Goal: Information Seeking & Learning: Learn about a topic

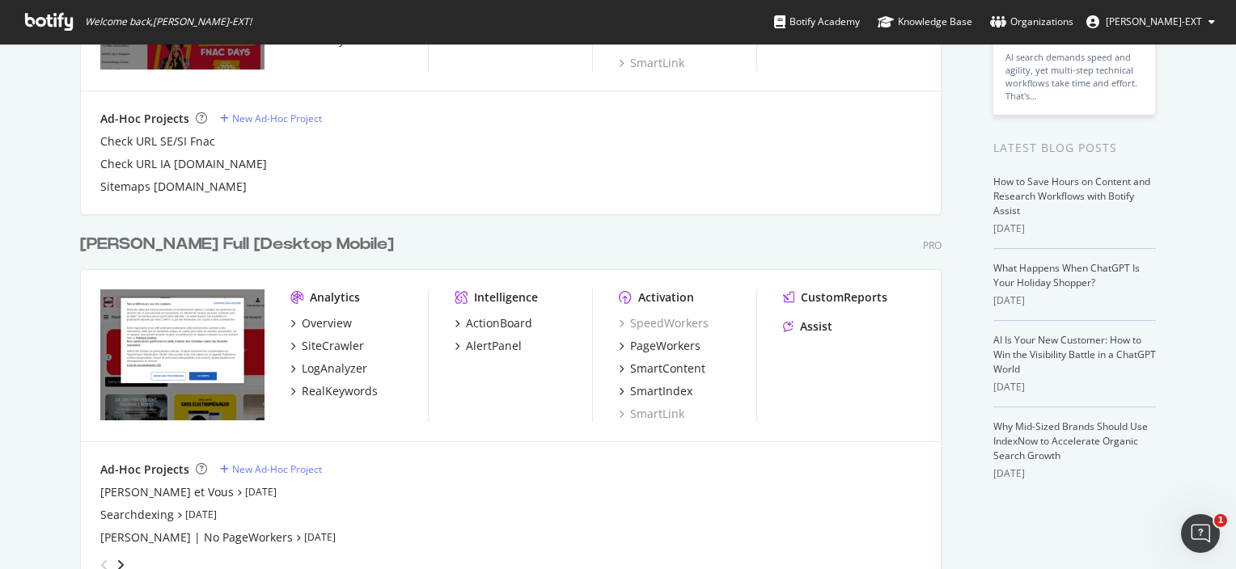
scroll to position [239, 0]
click at [331, 363] on div "LogAnalyzer" at bounding box center [335, 369] width 66 height 16
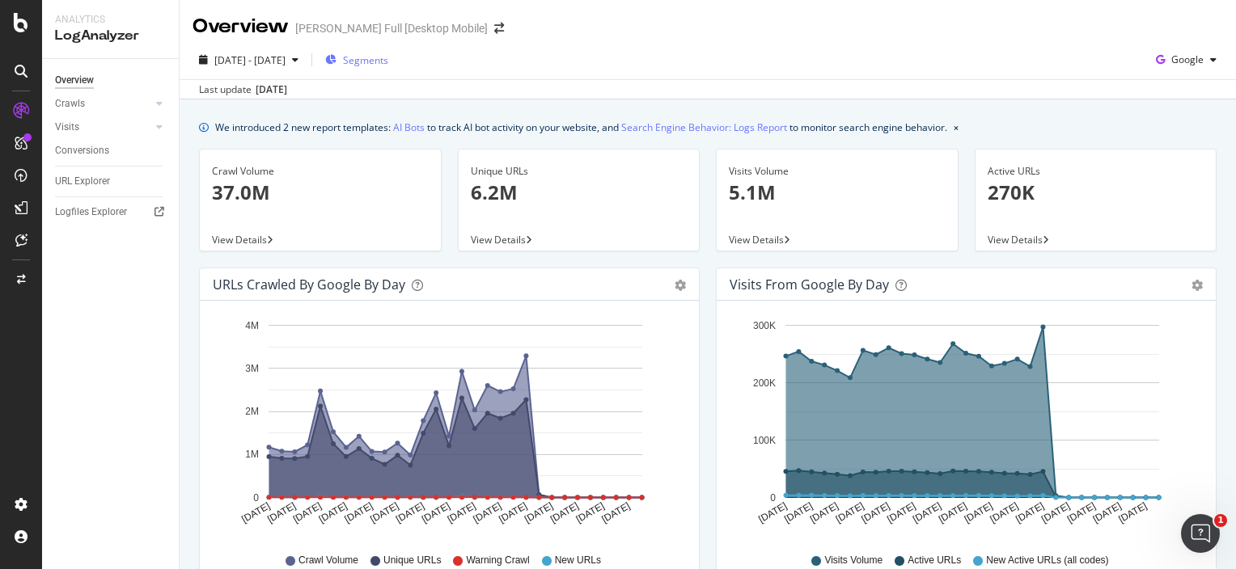
click at [388, 63] on span "Segments" at bounding box center [365, 60] width 45 height 14
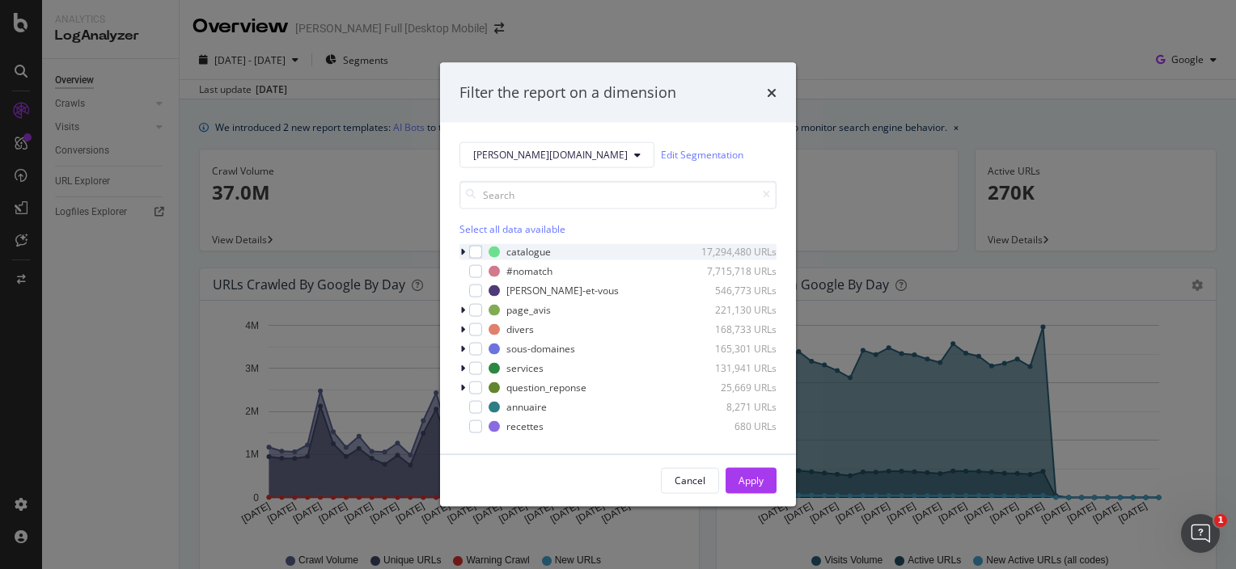
click at [464, 251] on icon "modal" at bounding box center [462, 252] width 5 height 10
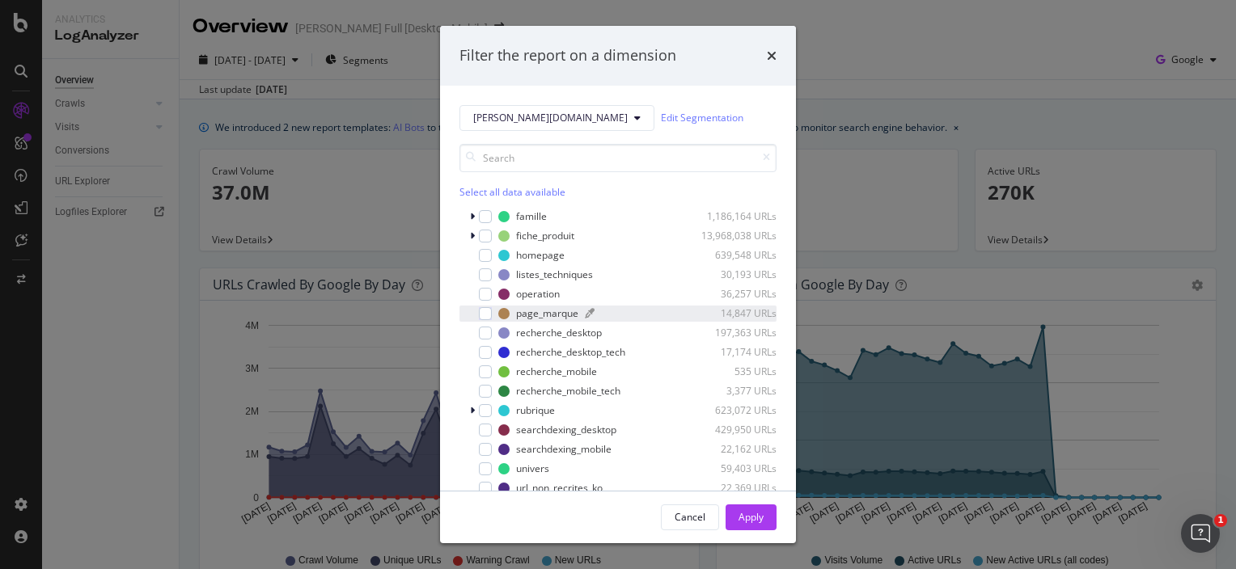
scroll to position [71, 0]
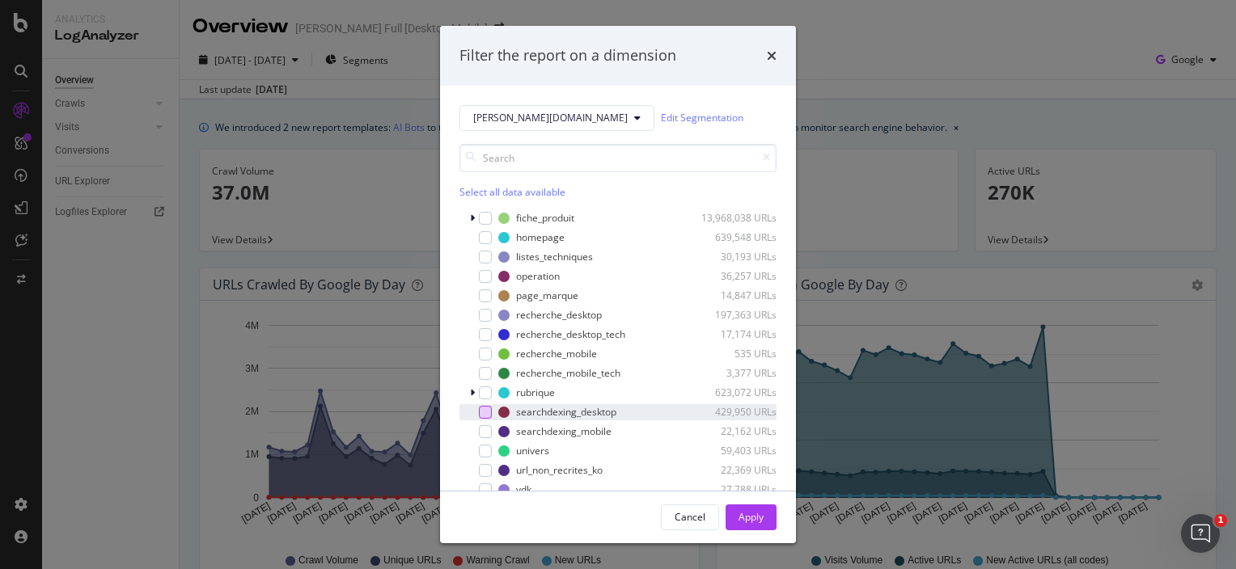
click at [486, 412] on div "modal" at bounding box center [485, 412] width 13 height 13
click at [480, 430] on div "modal" at bounding box center [485, 431] width 13 height 13
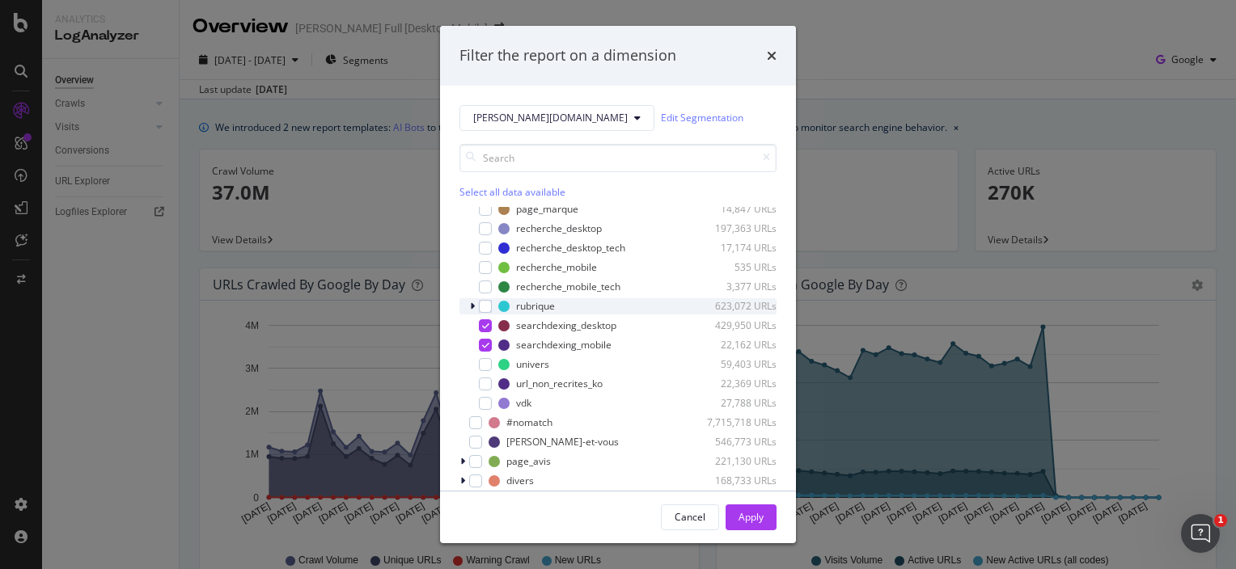
scroll to position [158, 0]
click at [492, 395] on div "vdk 27,788 URLs" at bounding box center [617, 403] width 317 height 16
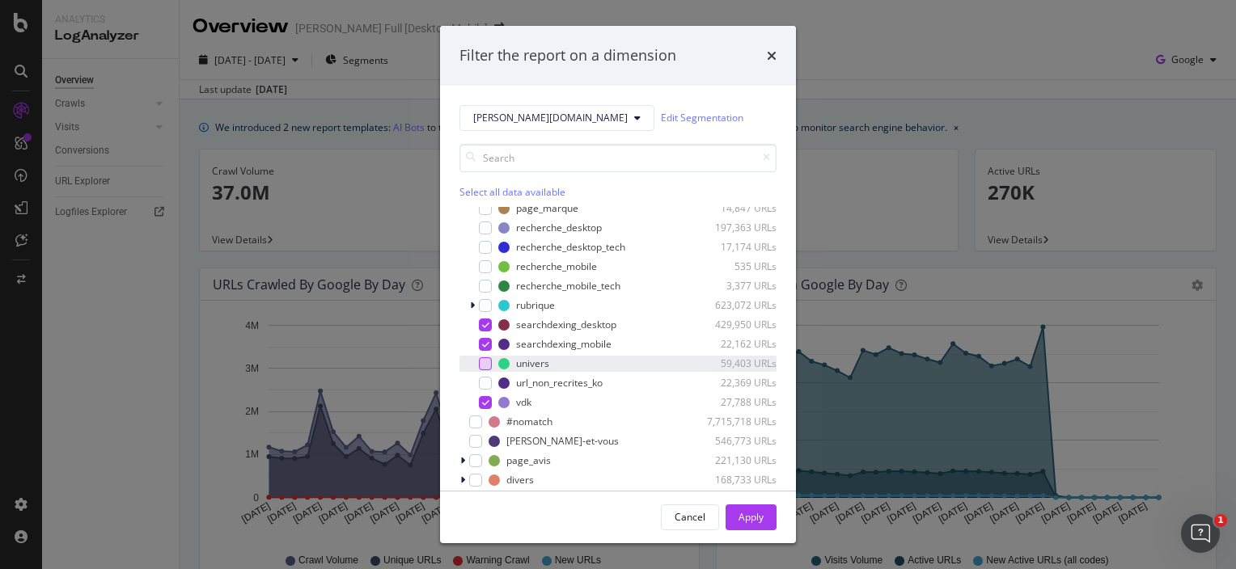
click at [482, 369] on div "modal" at bounding box center [485, 363] width 13 height 13
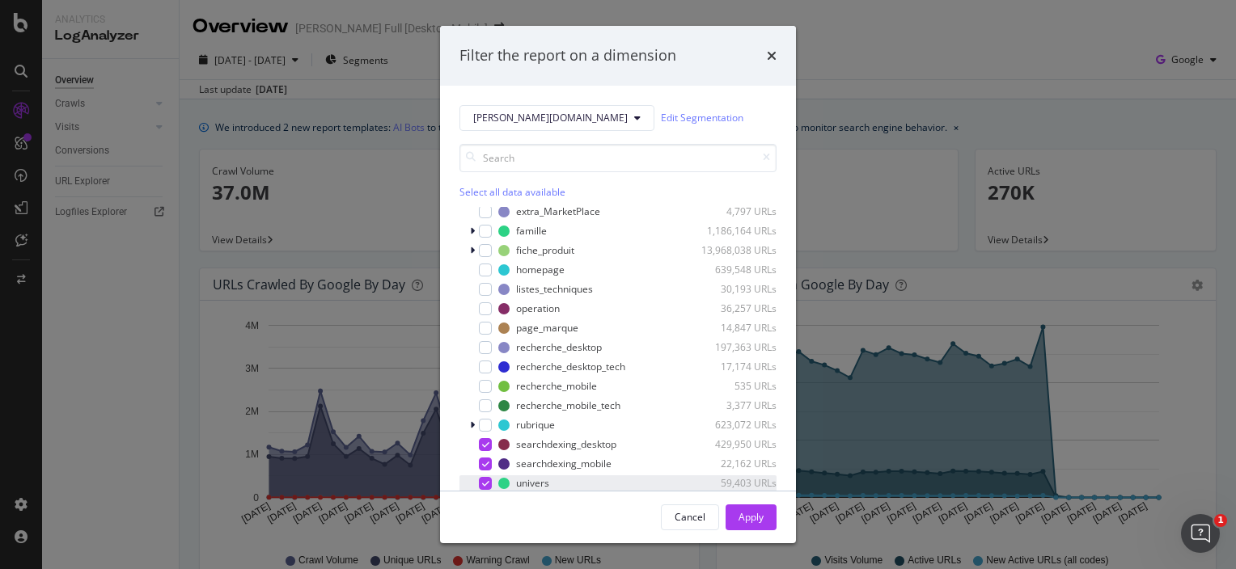
scroll to position [2, 0]
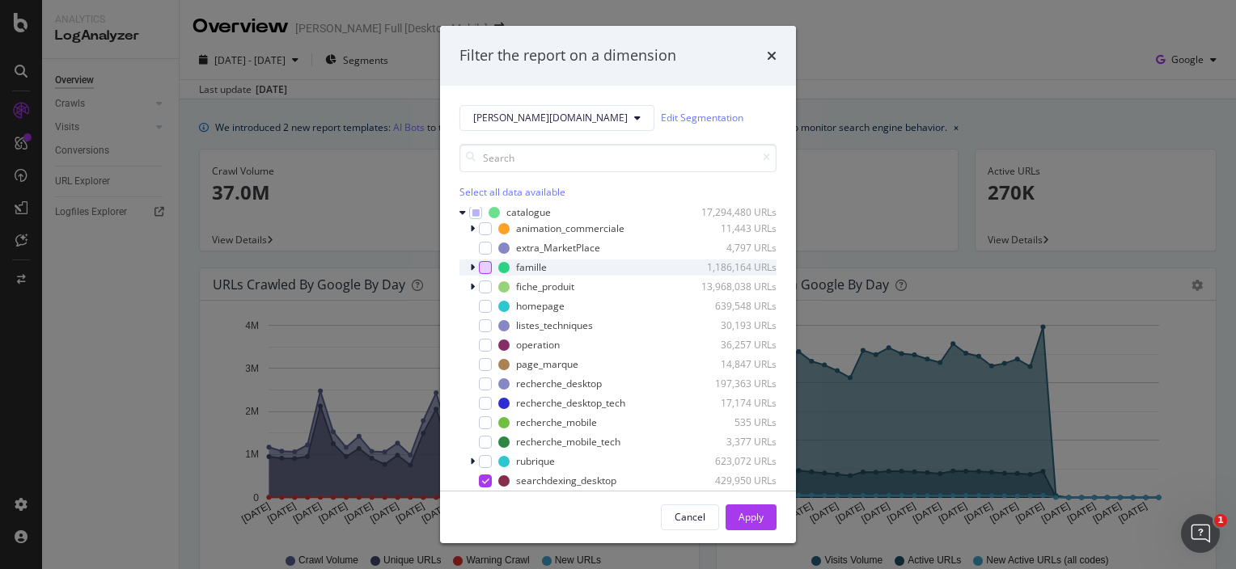
click at [480, 265] on div "modal" at bounding box center [485, 267] width 13 height 13
click at [771, 509] on button "Apply" at bounding box center [750, 518] width 51 height 26
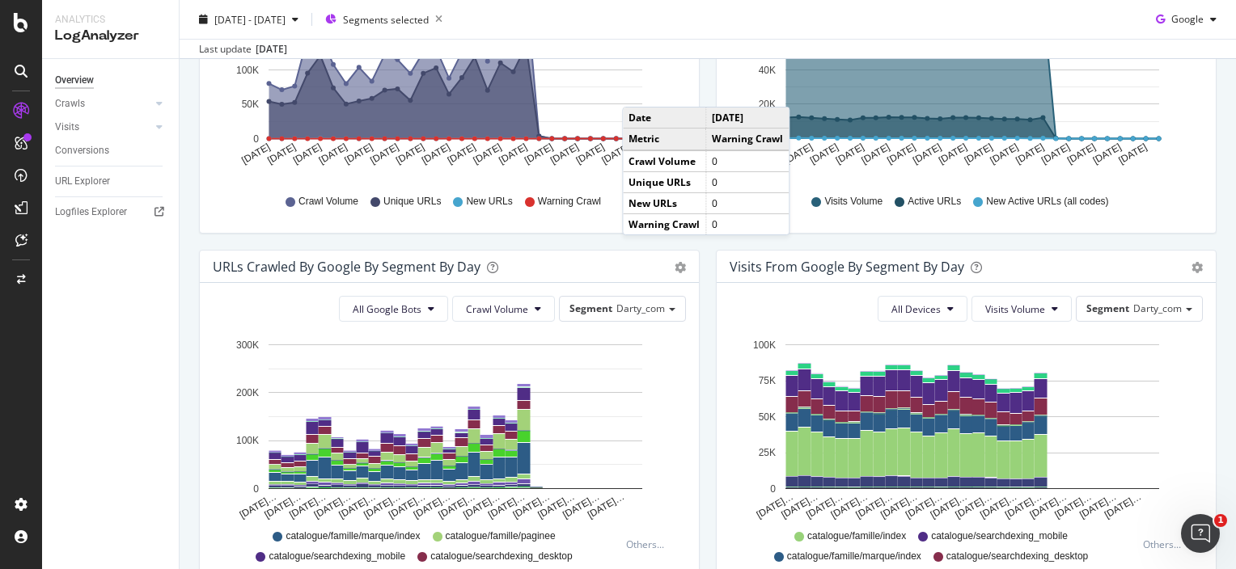
scroll to position [352, 0]
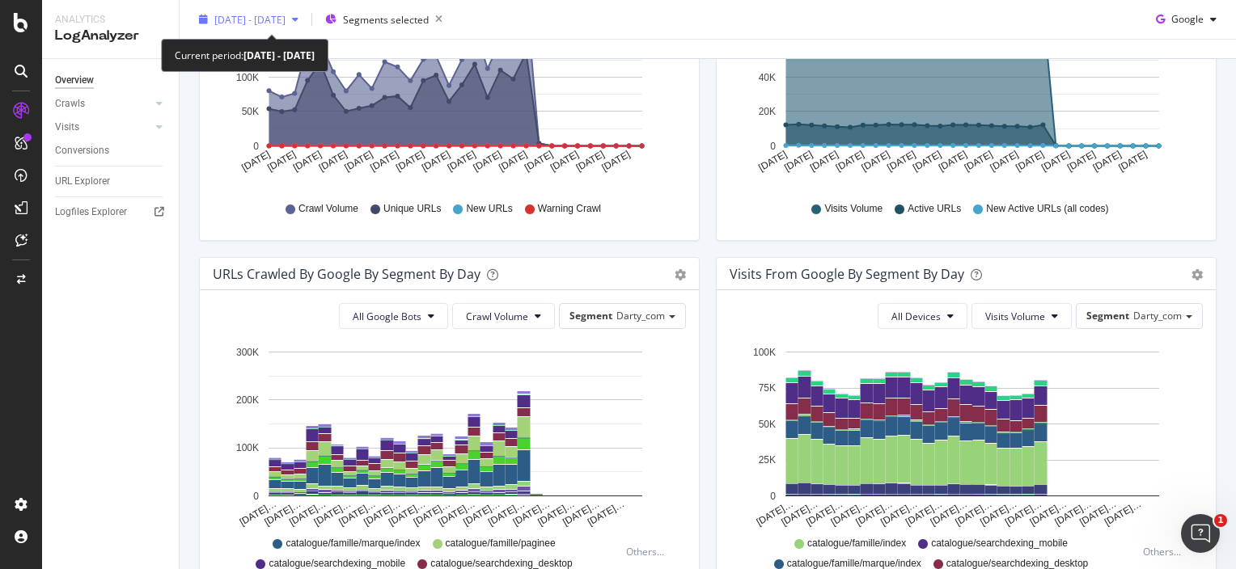
click at [285, 15] on span "[DATE] - [DATE]" at bounding box center [249, 19] width 71 height 14
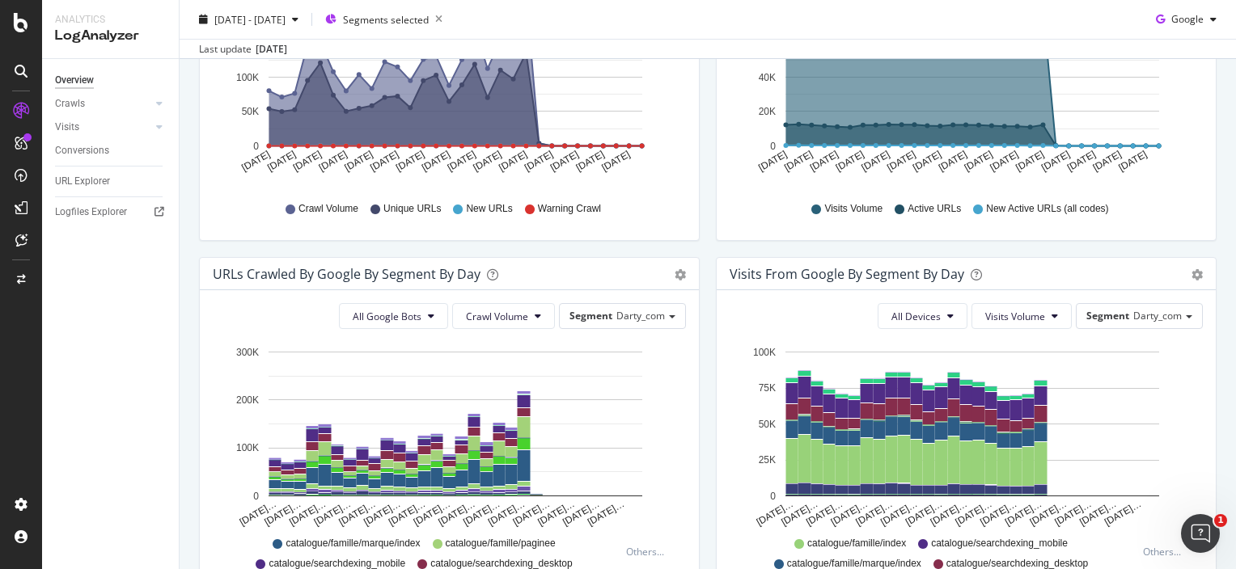
click at [578, 236] on div "Hold CTRL while clicking to filter the report. [DATE] [DATE] [DATE] [DATE] [DAT…" at bounding box center [449, 94] width 499 height 291
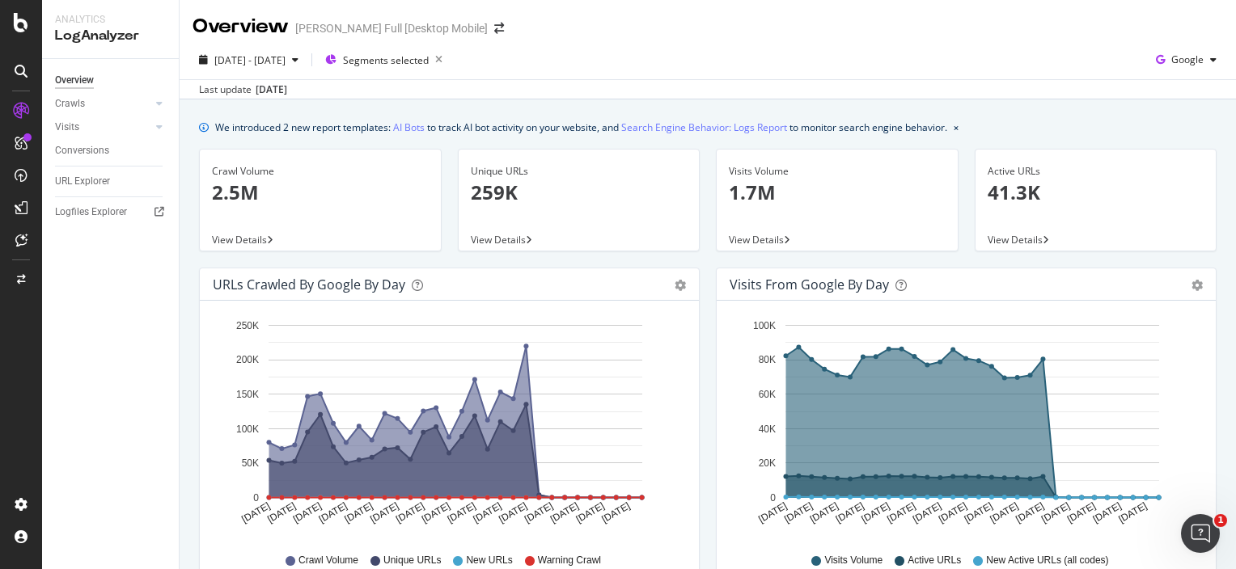
scroll to position [0, 0]
drag, startPoint x: 980, startPoint y: 404, endPoint x: 1024, endPoint y: 420, distance: 46.3
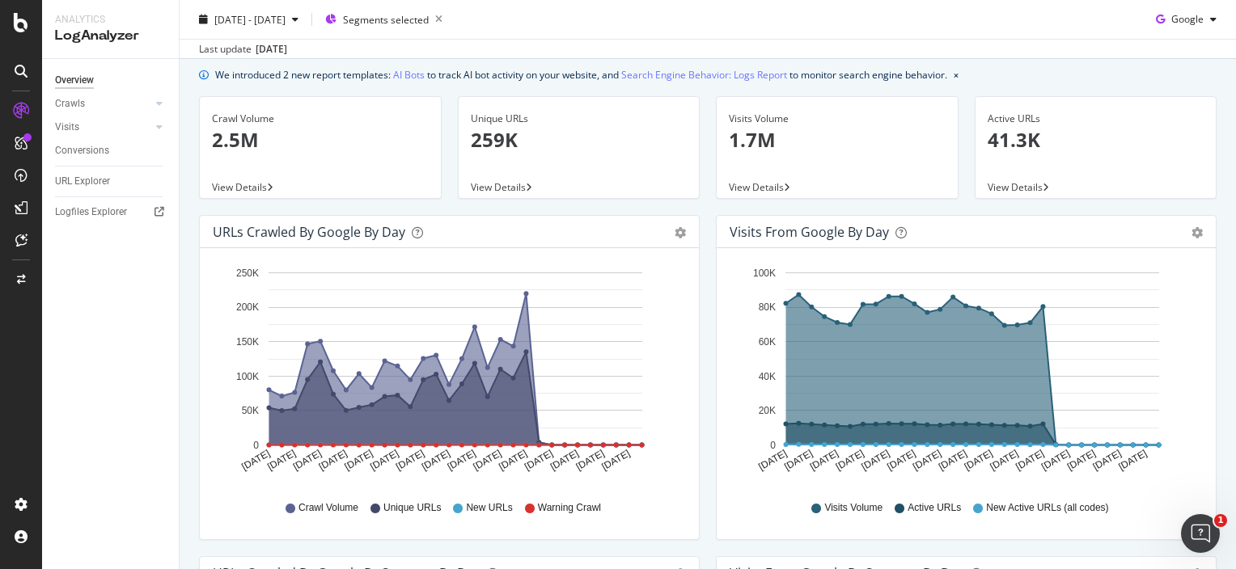
scroll to position [46, 0]
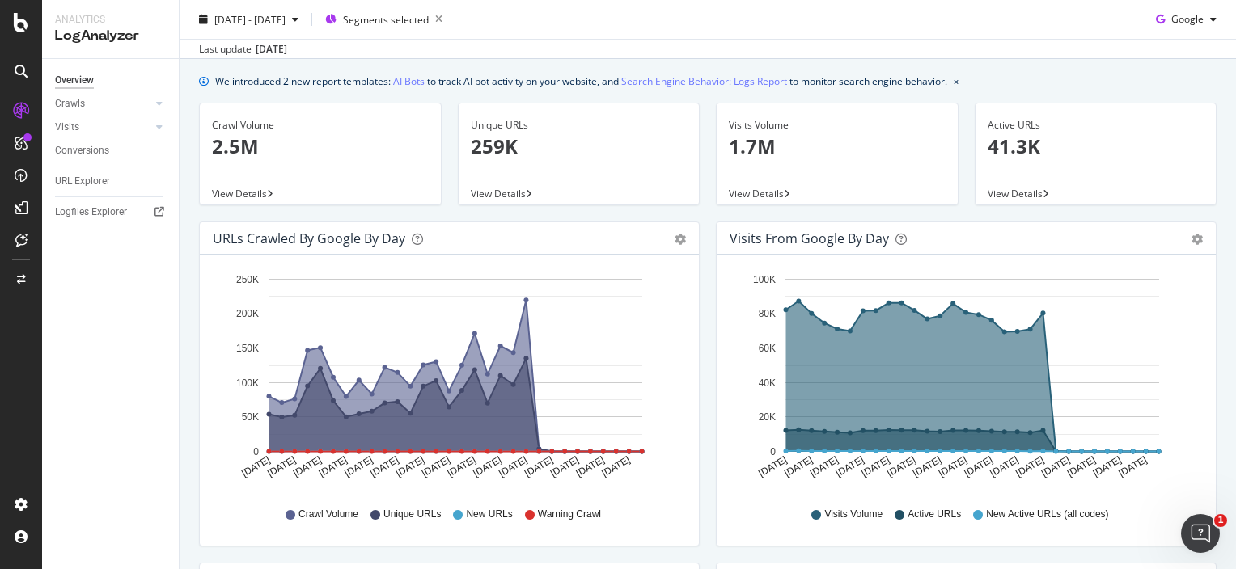
click at [999, 285] on rect "A chart." at bounding box center [972, 365] width 374 height 173
